Goal: Transaction & Acquisition: Purchase product/service

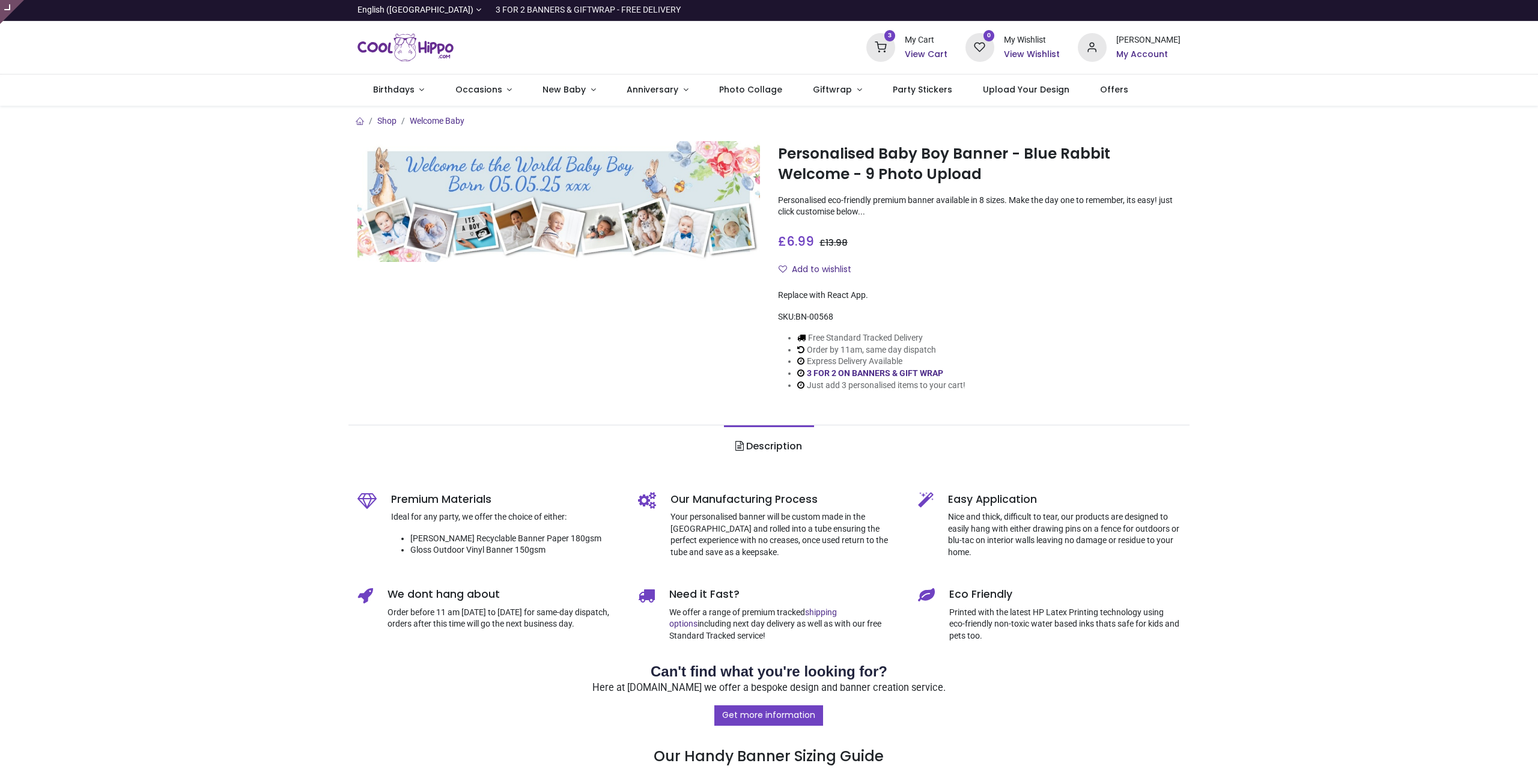
type input "**********"
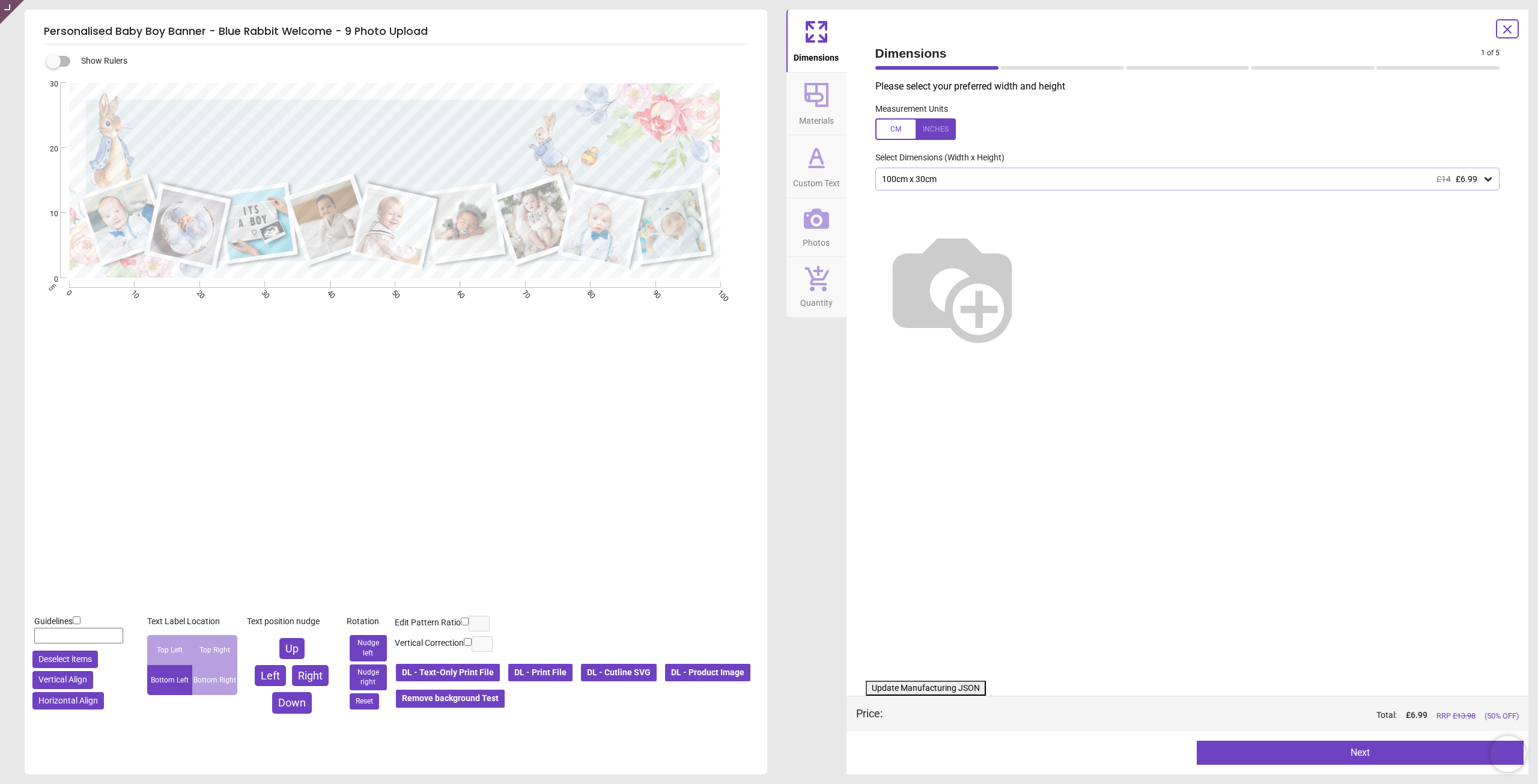
type textarea "**********"
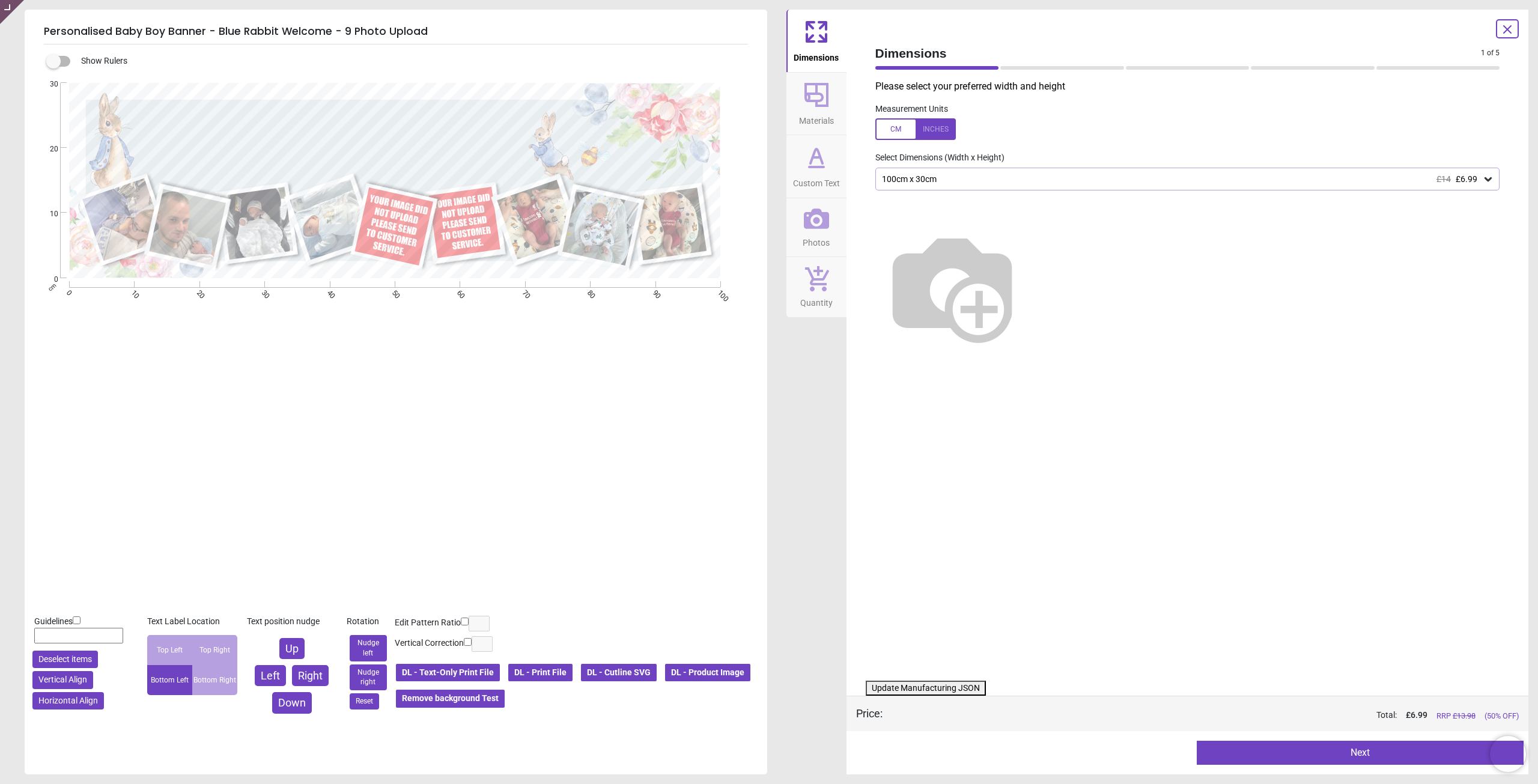
click at [821, 211] on icon at bounding box center [817, 218] width 26 height 26
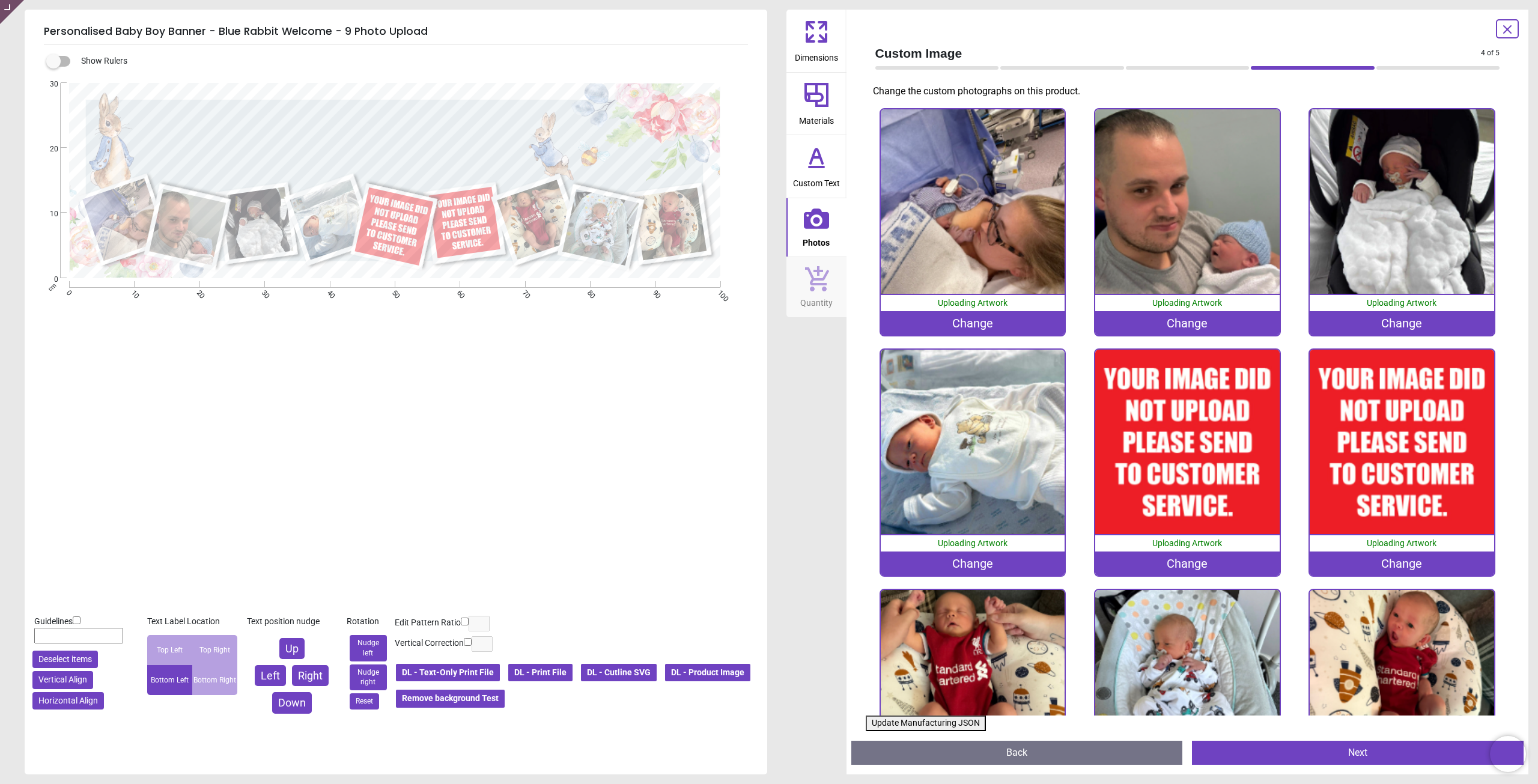
click at [1200, 563] on div "Change" at bounding box center [1187, 564] width 184 height 24
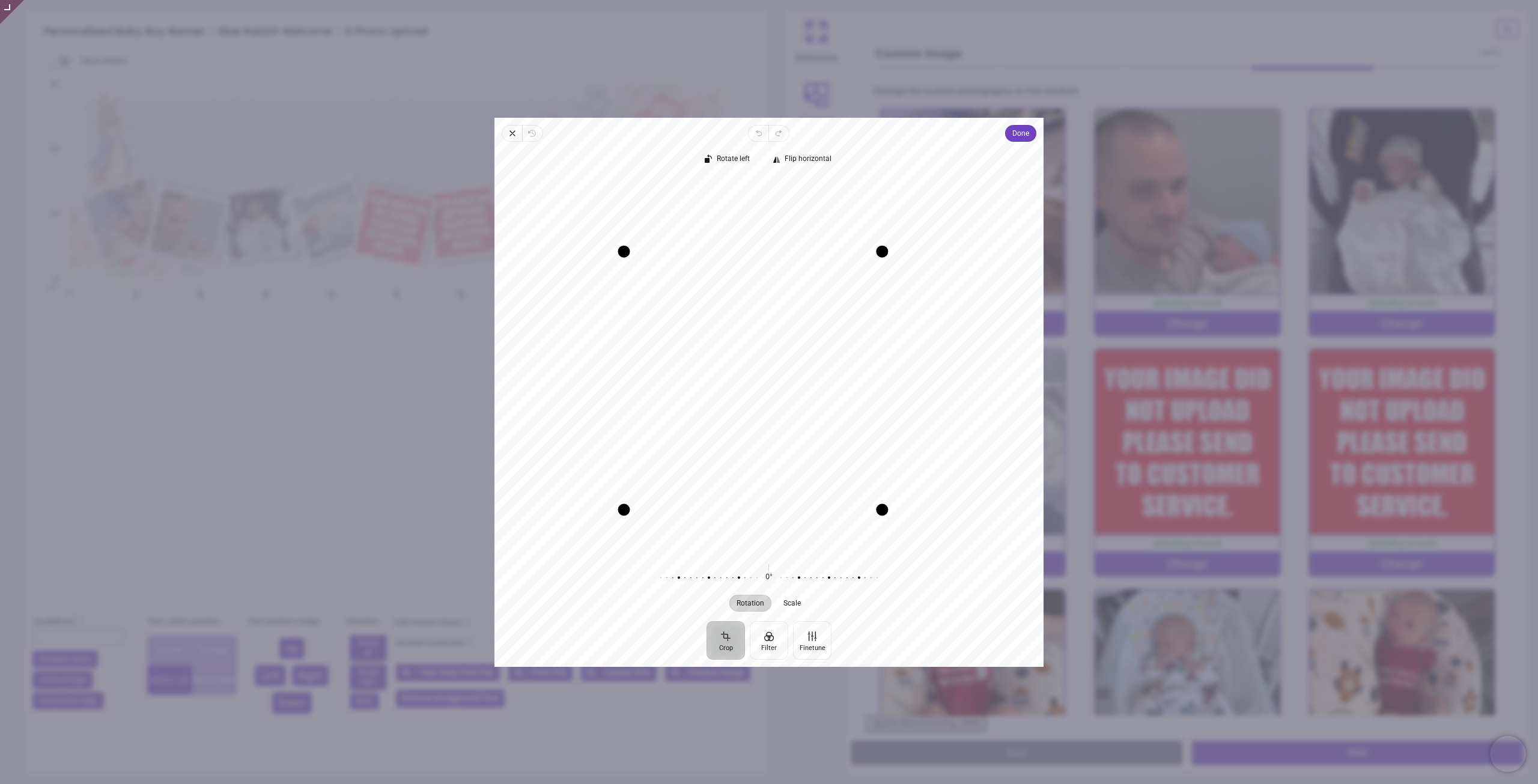
drag, startPoint x: 910, startPoint y: 222, endPoint x: 861, endPoint y: 245, distance: 54.1
click at [865, 243] on div "Recenter" at bounding box center [769, 364] width 530 height 374
drag, startPoint x: 781, startPoint y: 322, endPoint x: 796, endPoint y: 328, distance: 16.2
click at [790, 319] on div "Recenter" at bounding box center [769, 364] width 530 height 374
drag, startPoint x: 877, startPoint y: 506, endPoint x: 868, endPoint y: 503, distance: 9.5
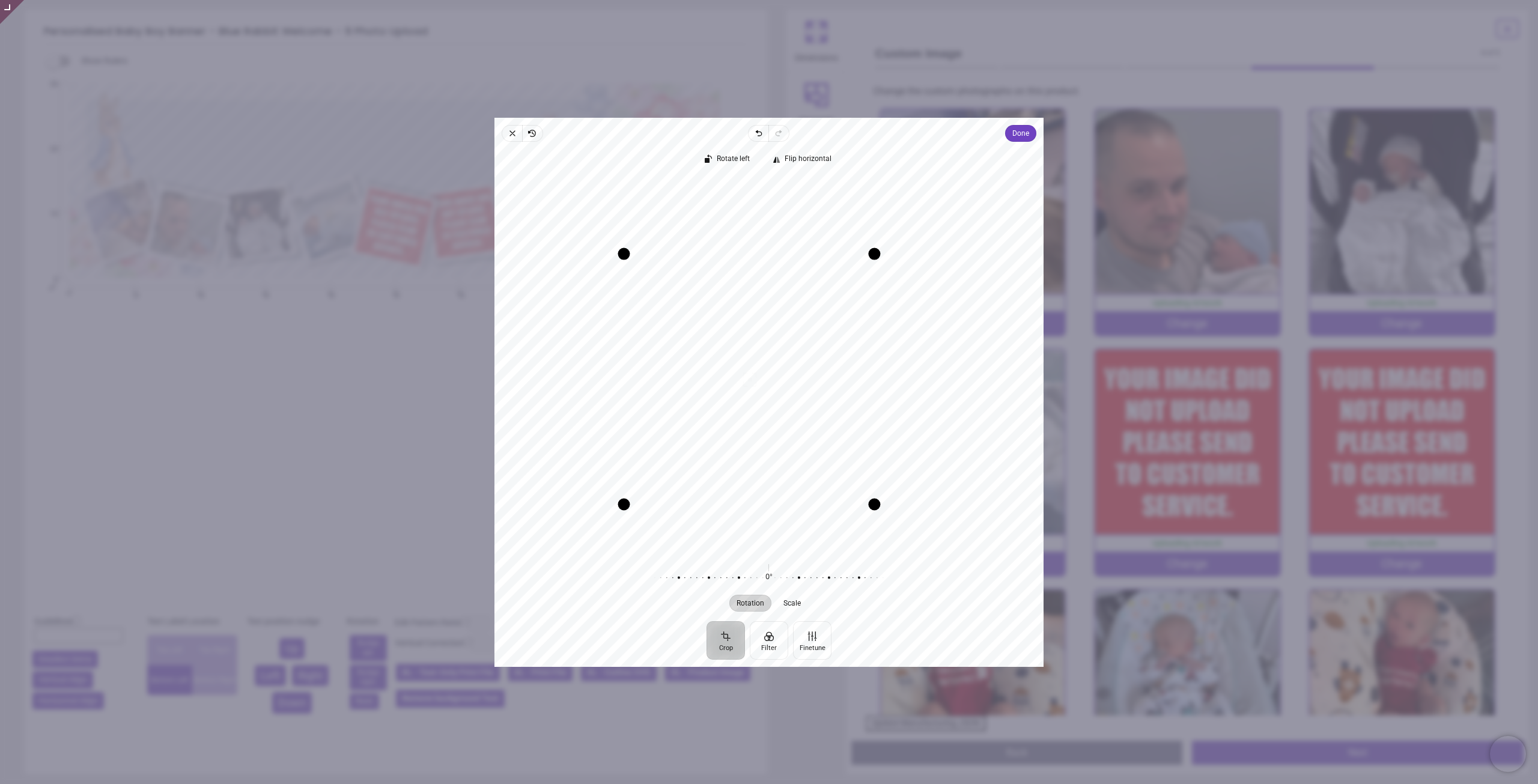
click at [868, 503] on div "Drag corner br" at bounding box center [874, 504] width 12 height 12
click at [1022, 136] on span "Done" at bounding box center [1021, 133] width 17 height 15
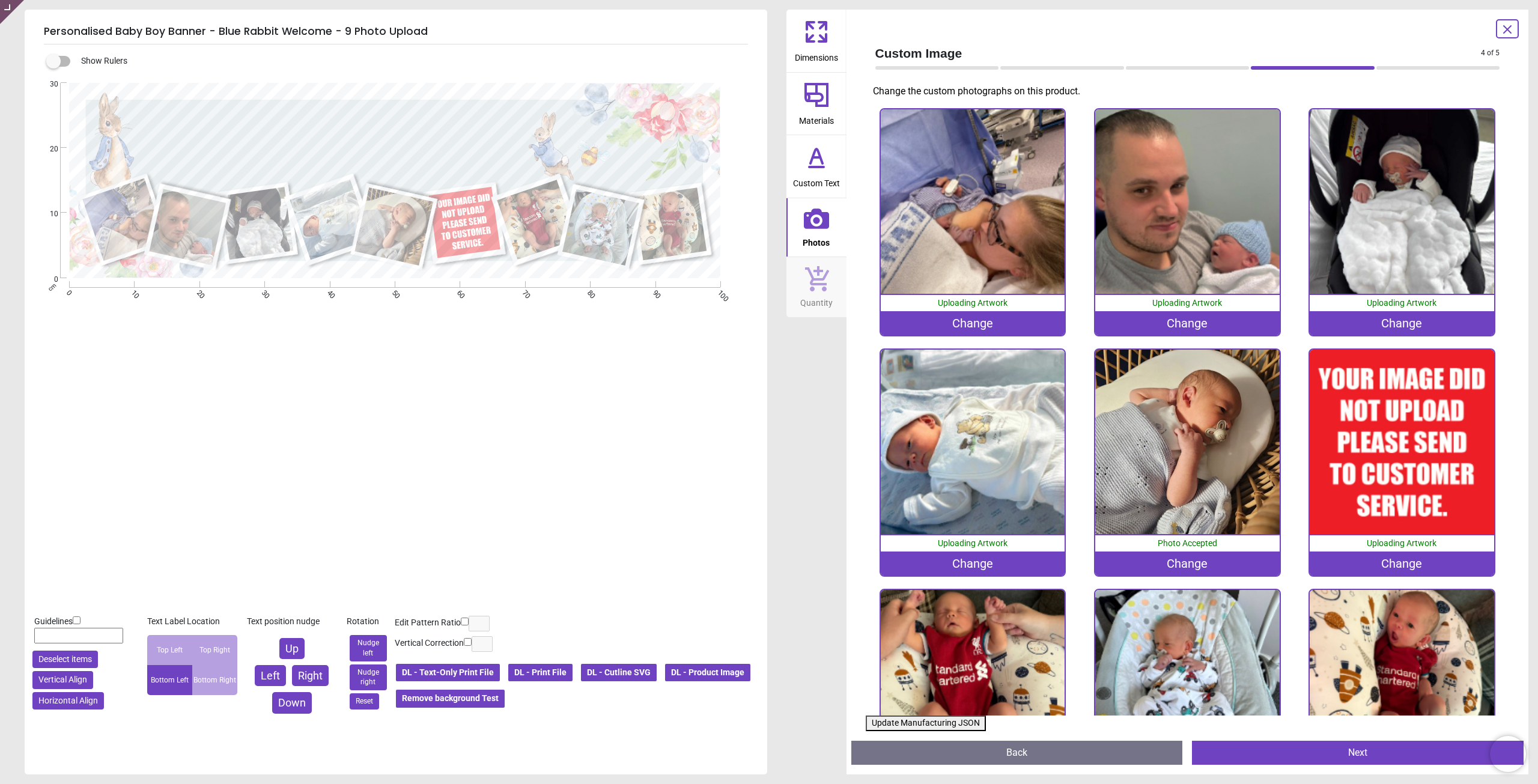
click at [1397, 563] on div "Change" at bounding box center [1402, 564] width 184 height 24
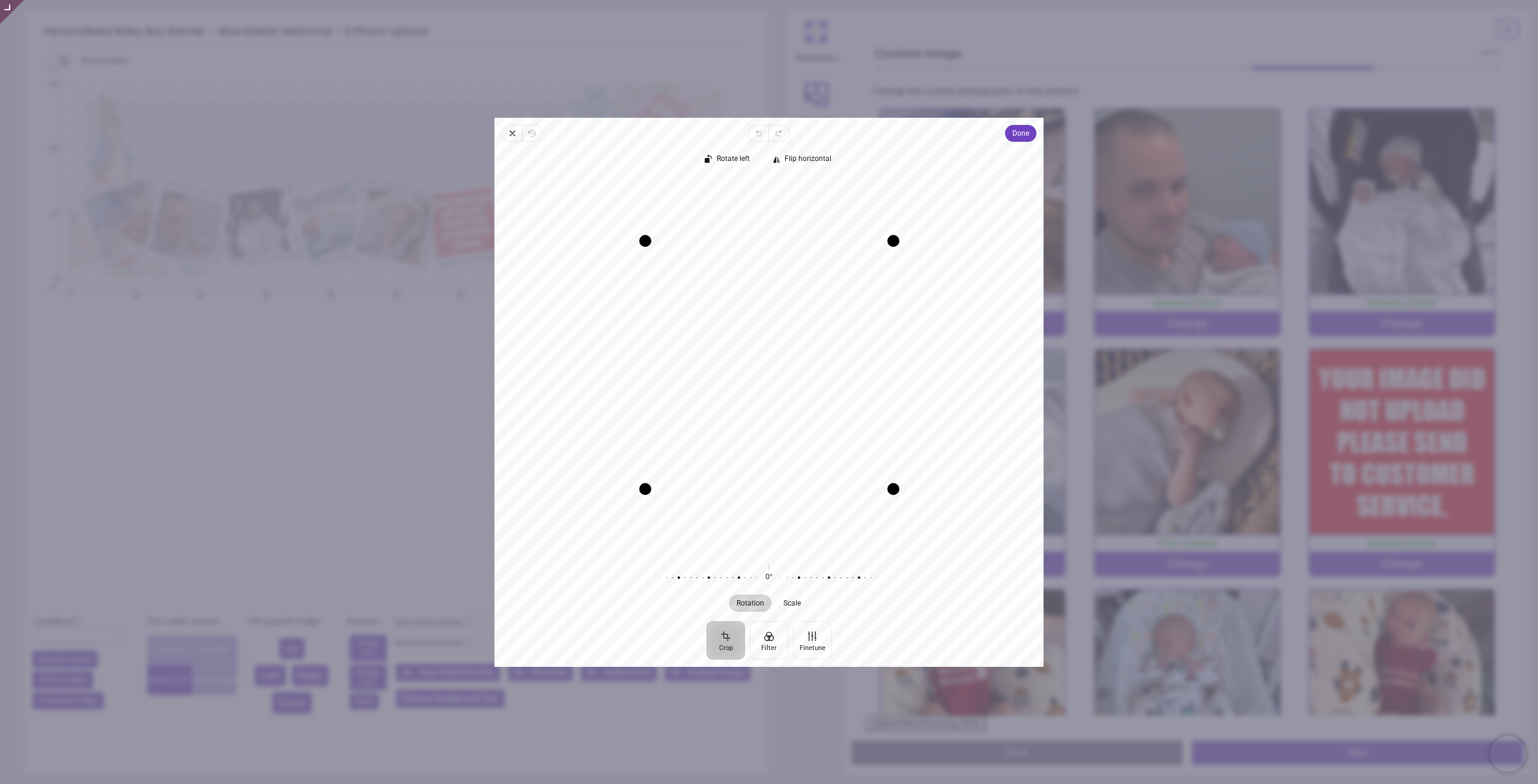
drag, startPoint x: 798, startPoint y: 322, endPoint x: 820, endPoint y: 343, distance: 30.4
click at [801, 364] on div "Recenter" at bounding box center [769, 364] width 530 height 374
click at [784, 299] on div "Recenter" at bounding box center [769, 364] width 530 height 374
click at [1014, 135] on span "Done" at bounding box center [1021, 133] width 17 height 15
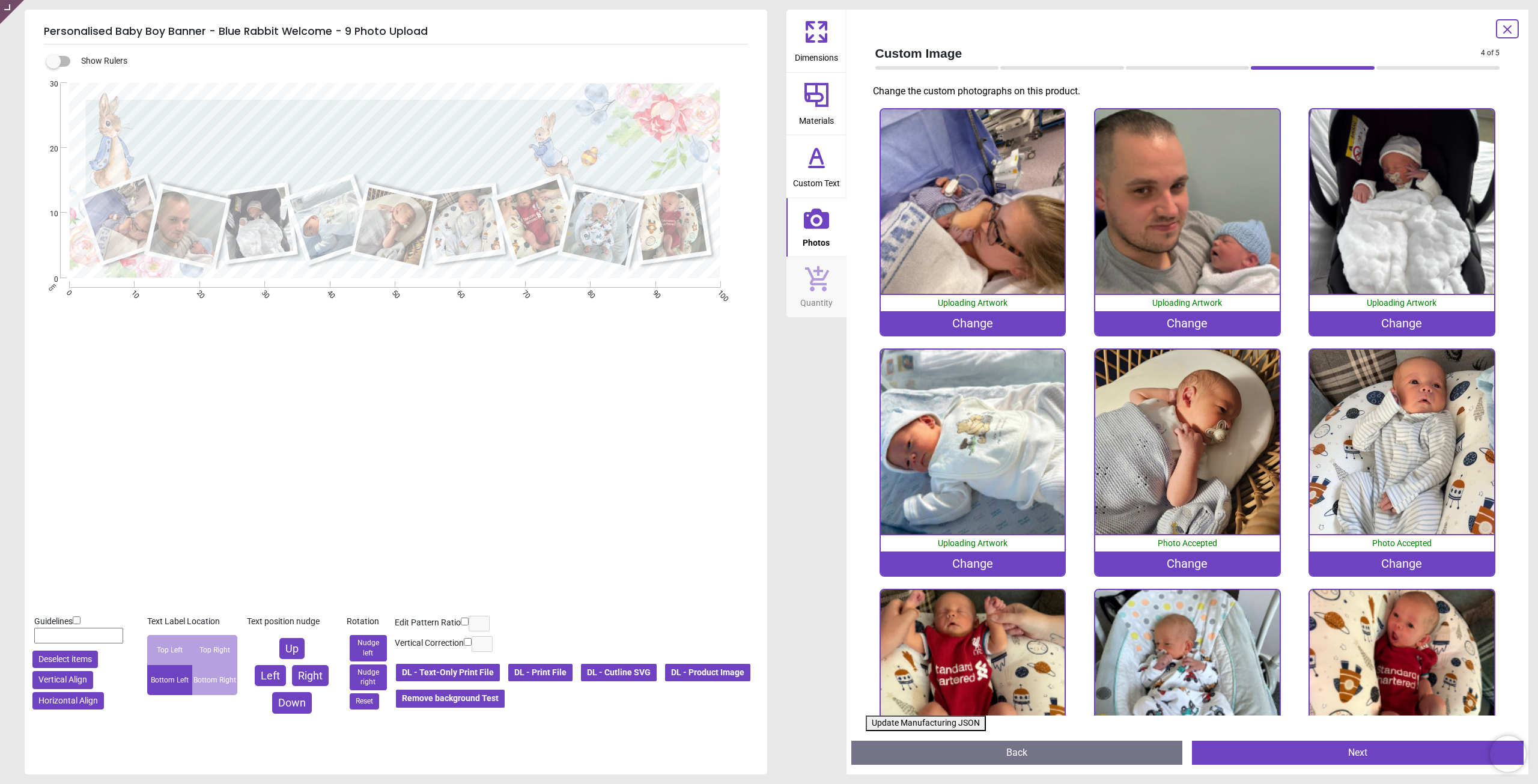
click at [1310, 752] on button "Next" at bounding box center [1357, 752] width 331 height 24
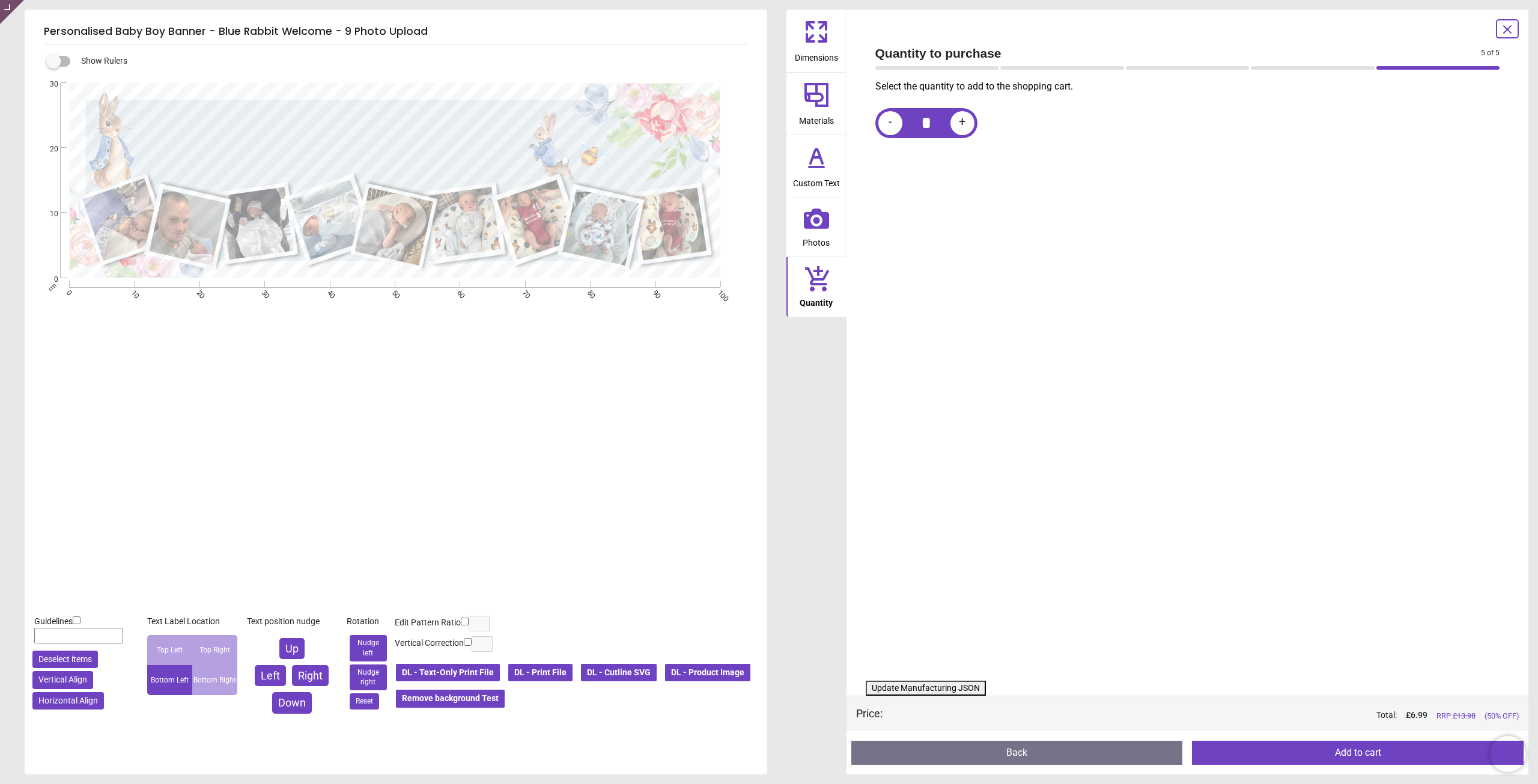
click at [922, 691] on button "Update Manufacturing JSON" at bounding box center [925, 688] width 120 height 16
click at [936, 685] on button "Update Manufacturing JSON" at bounding box center [925, 688] width 120 height 16
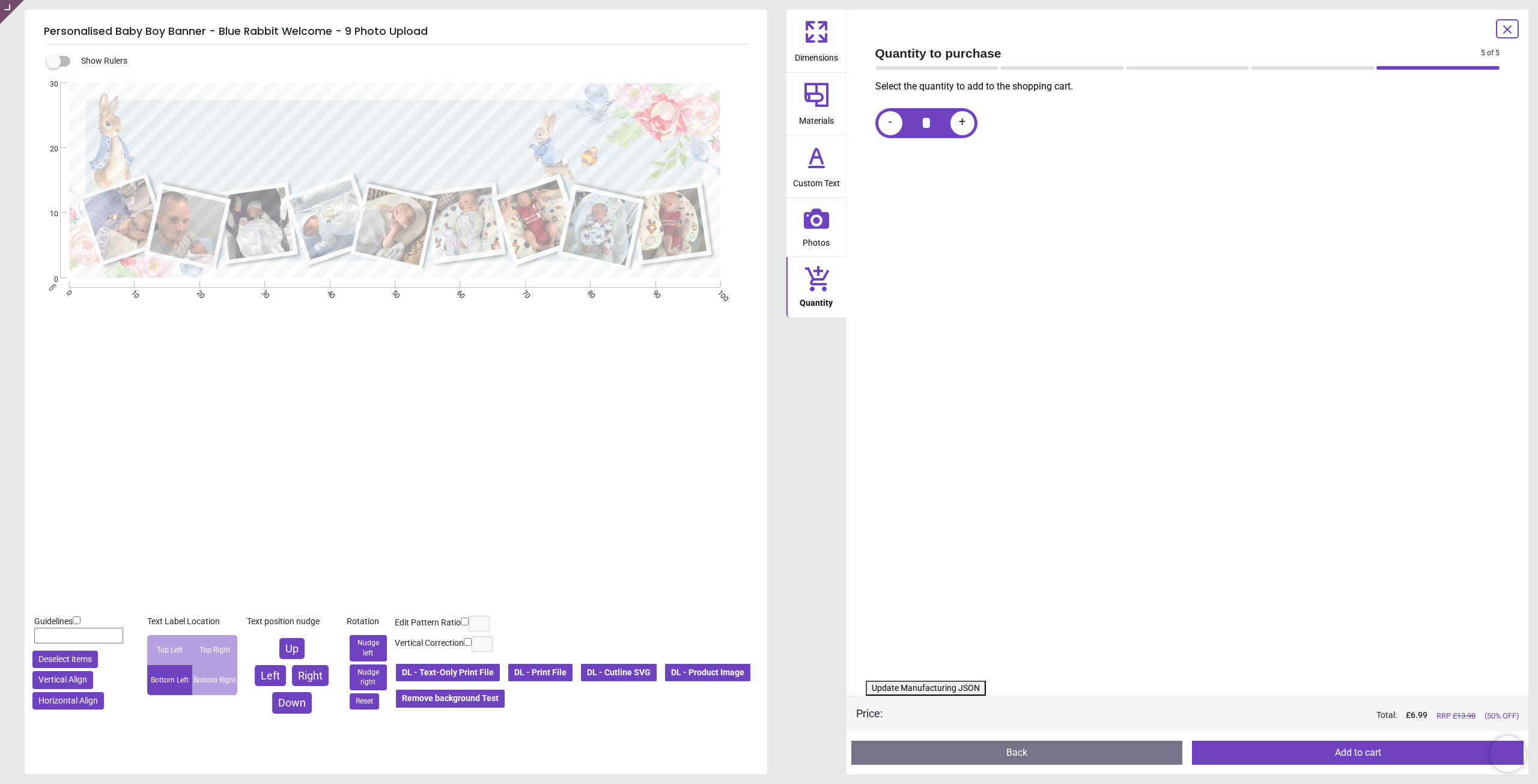
click at [936, 685] on button "Update Manufacturing JSON" at bounding box center [925, 688] width 120 height 16
click at [936, 686] on button "Update Manufacturing JSON" at bounding box center [925, 688] width 120 height 16
